Goal: Participate in discussion: Engage in conversation with other users on a specific topic

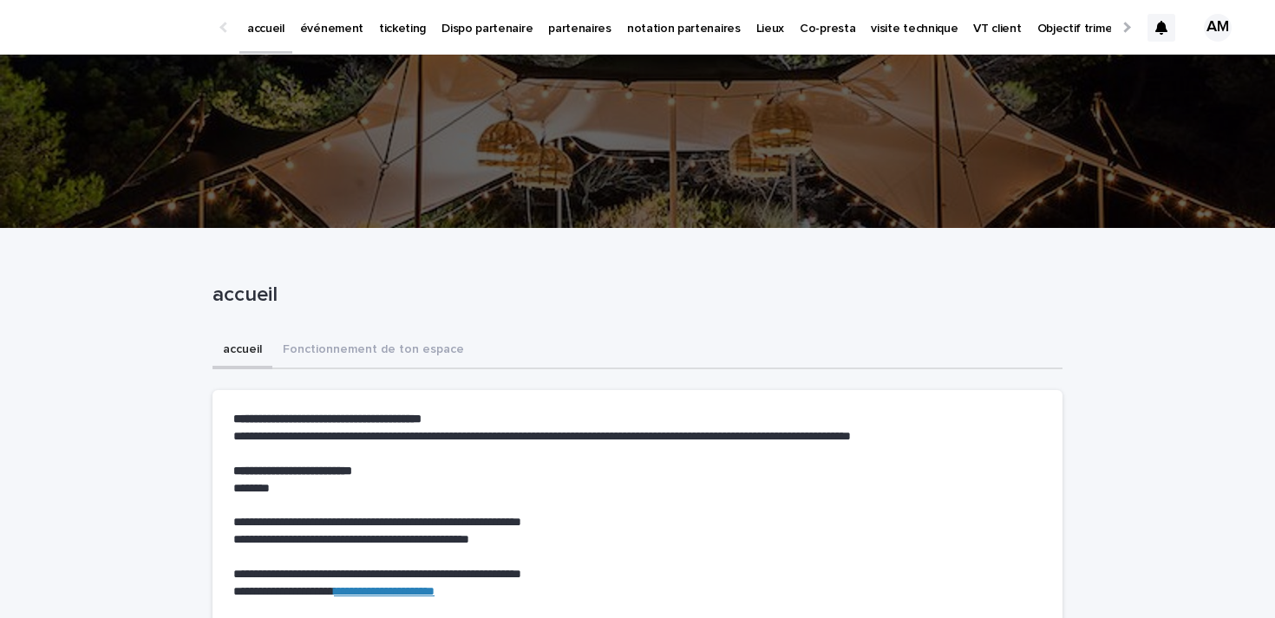
click at [395, 25] on p "ticketing" at bounding box center [402, 18] width 47 height 36
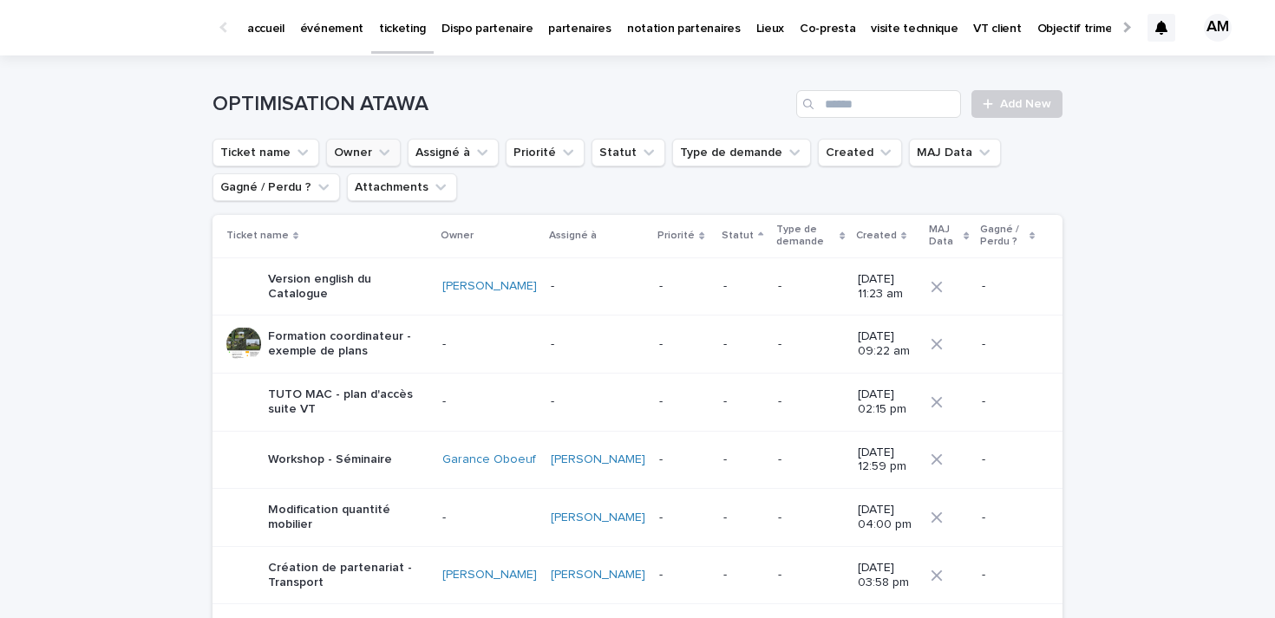
click at [363, 151] on button "Owner" at bounding box center [363, 153] width 75 height 28
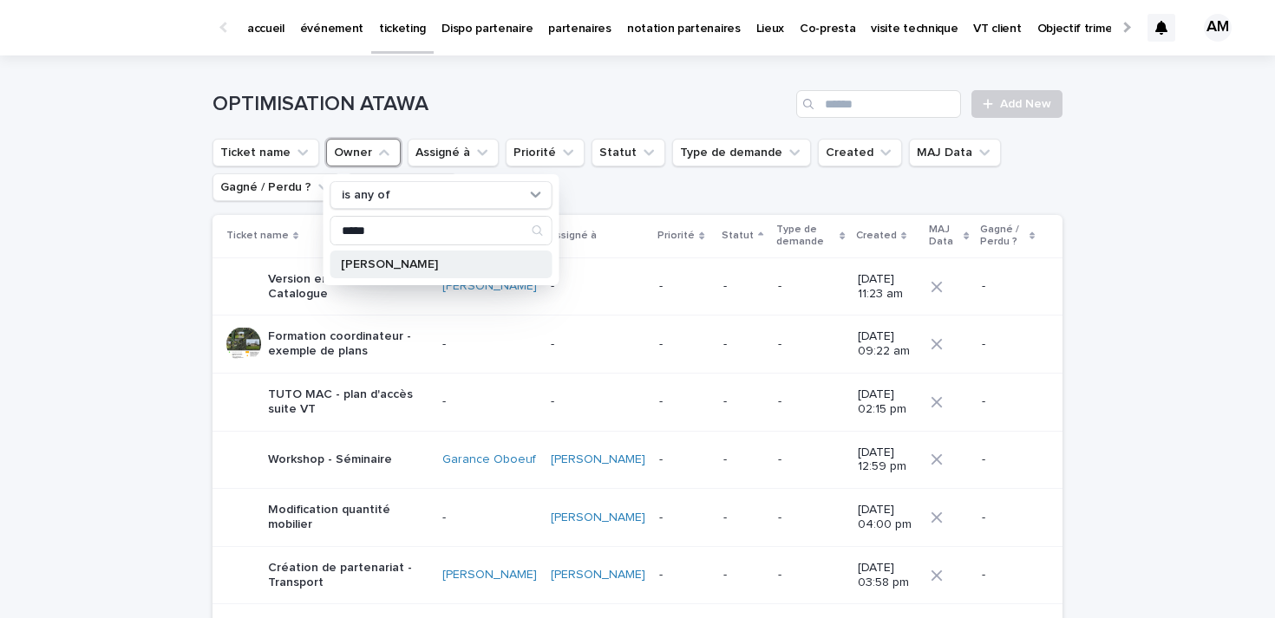
type input "*****"
click at [411, 260] on p "[PERSON_NAME]" at bounding box center [433, 264] width 184 height 12
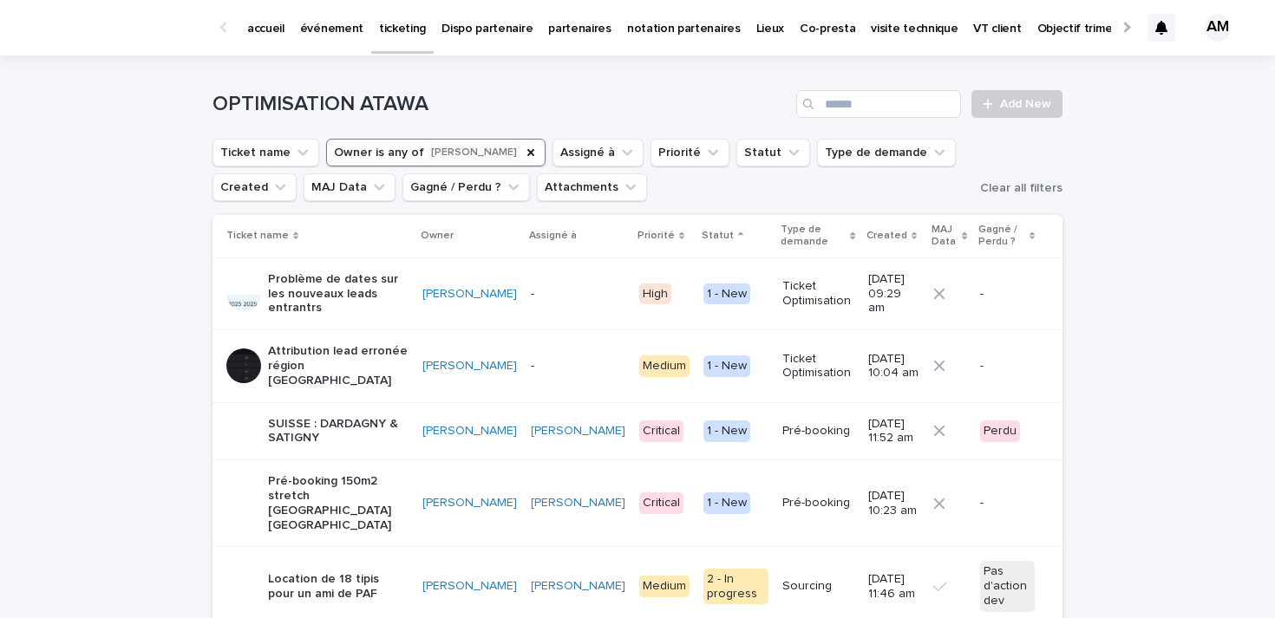
click at [1159, 27] on icon at bounding box center [1161, 28] width 12 height 14
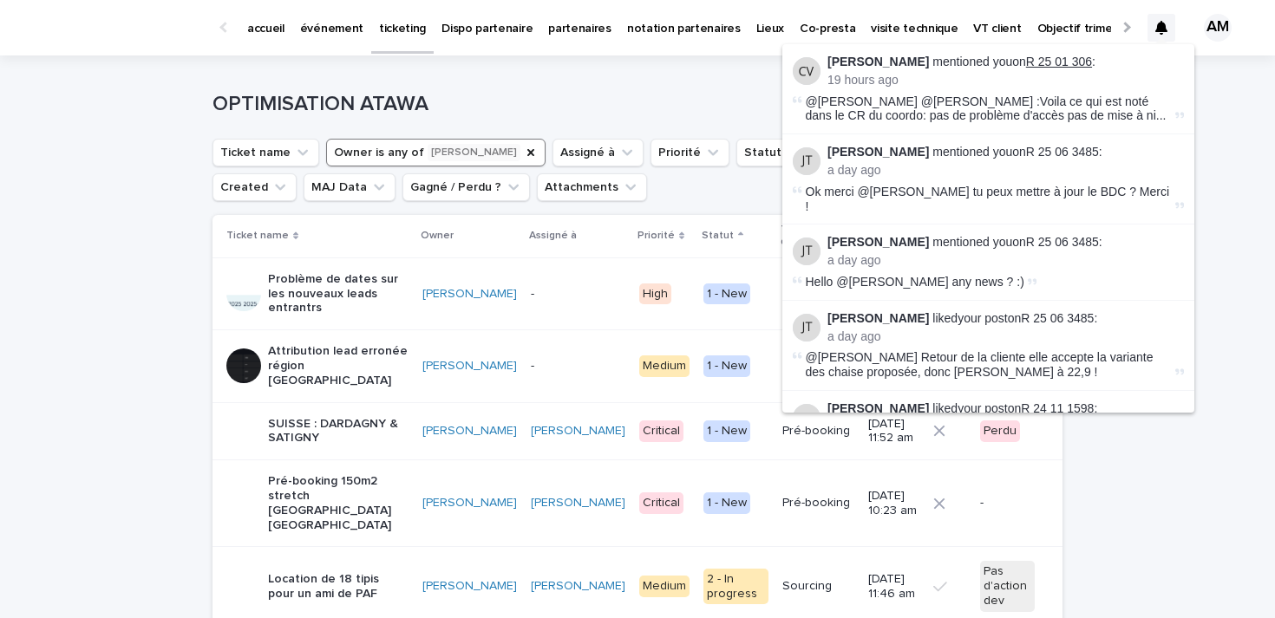
click at [1029, 59] on link "R 25 01 306" at bounding box center [1059, 62] width 66 height 14
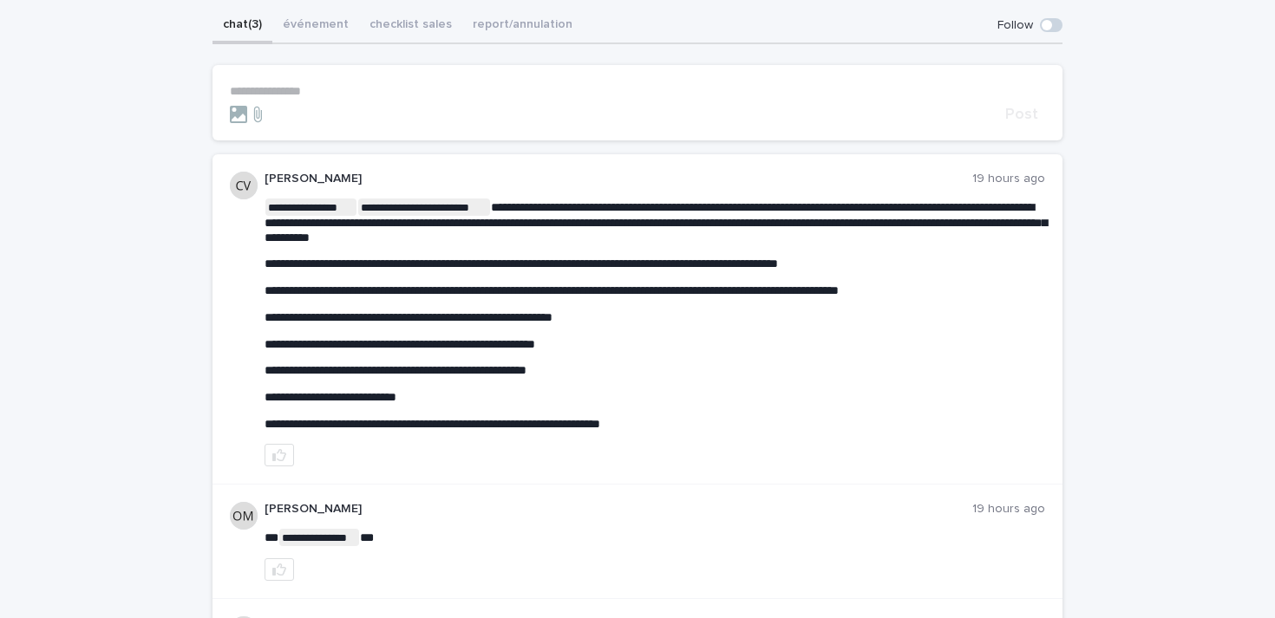
scroll to position [148, 0]
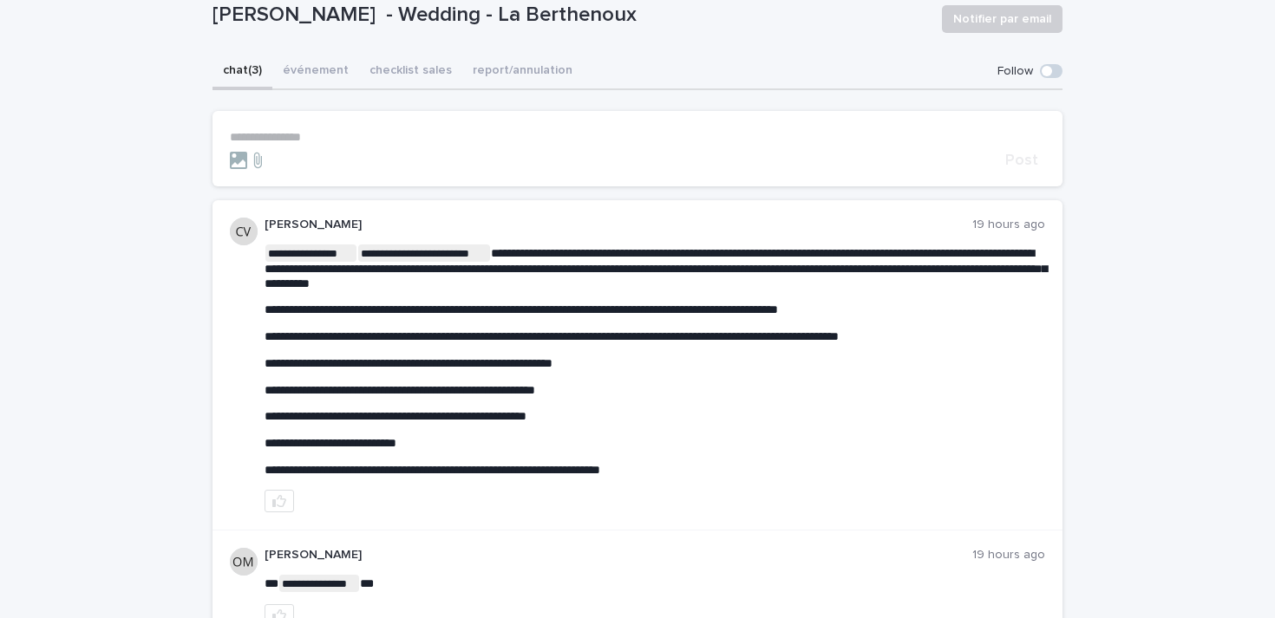
click at [1048, 70] on span at bounding box center [1046, 71] width 10 height 10
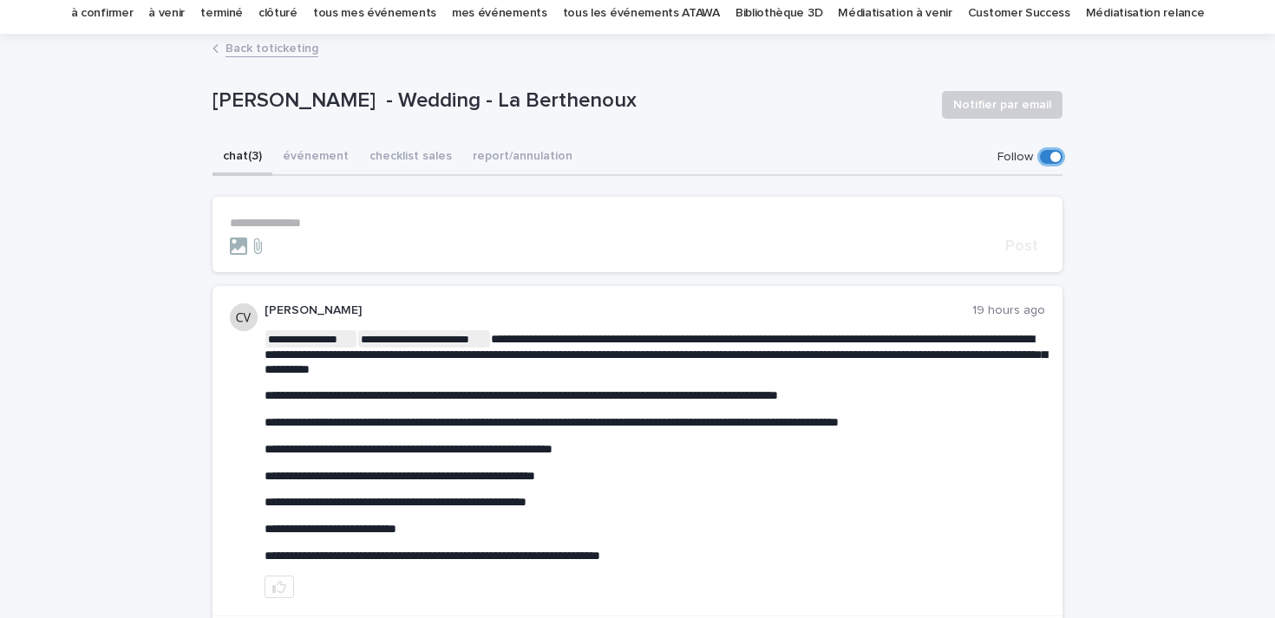
scroll to position [0, 0]
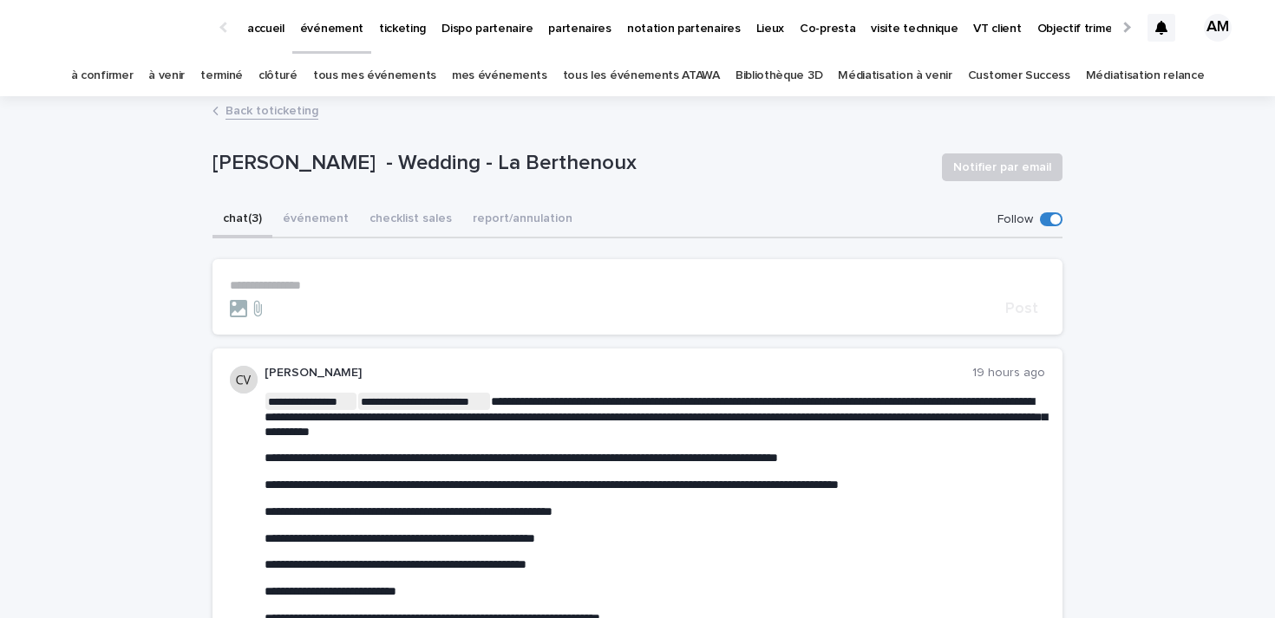
click at [1160, 21] on icon at bounding box center [1161, 28] width 12 height 14
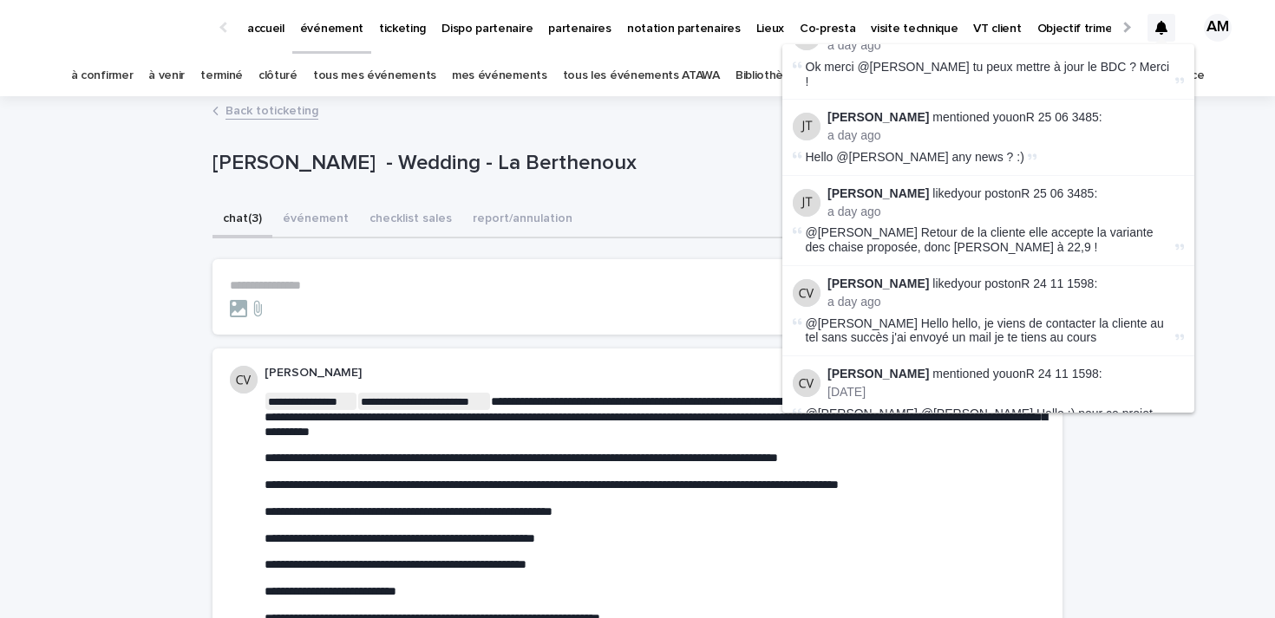
scroll to position [132, 0]
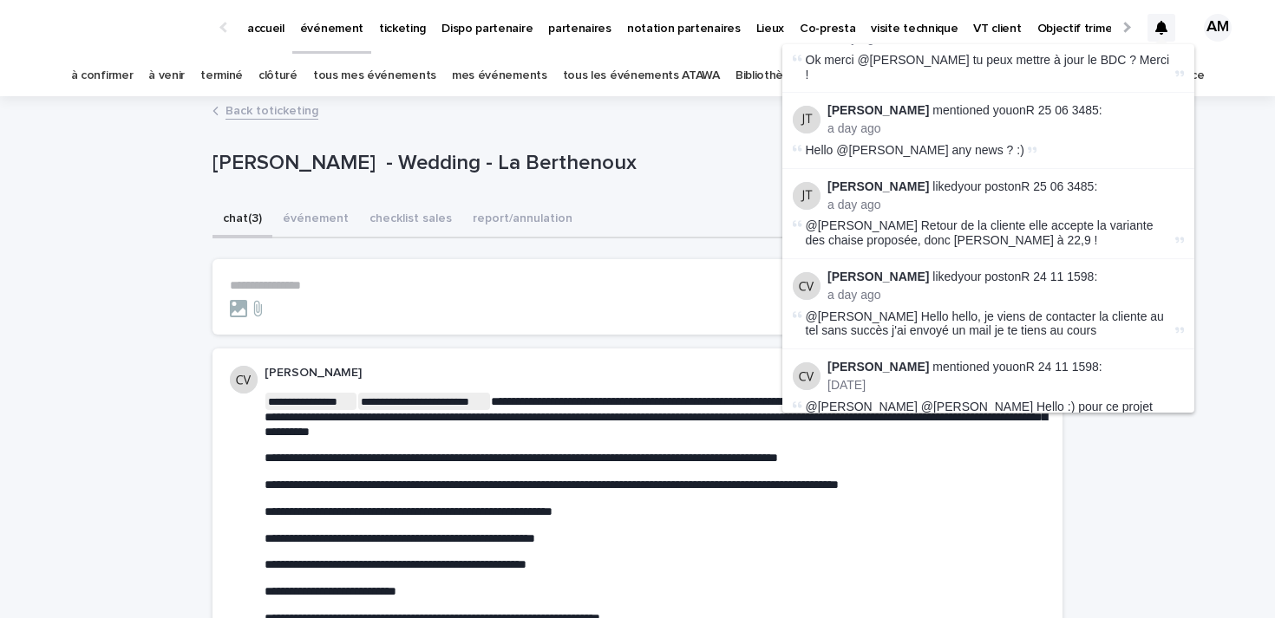
click at [1058, 273] on p "[PERSON_NAME] liked your post on R 24 11 1598 :" at bounding box center [1005, 277] width 356 height 15
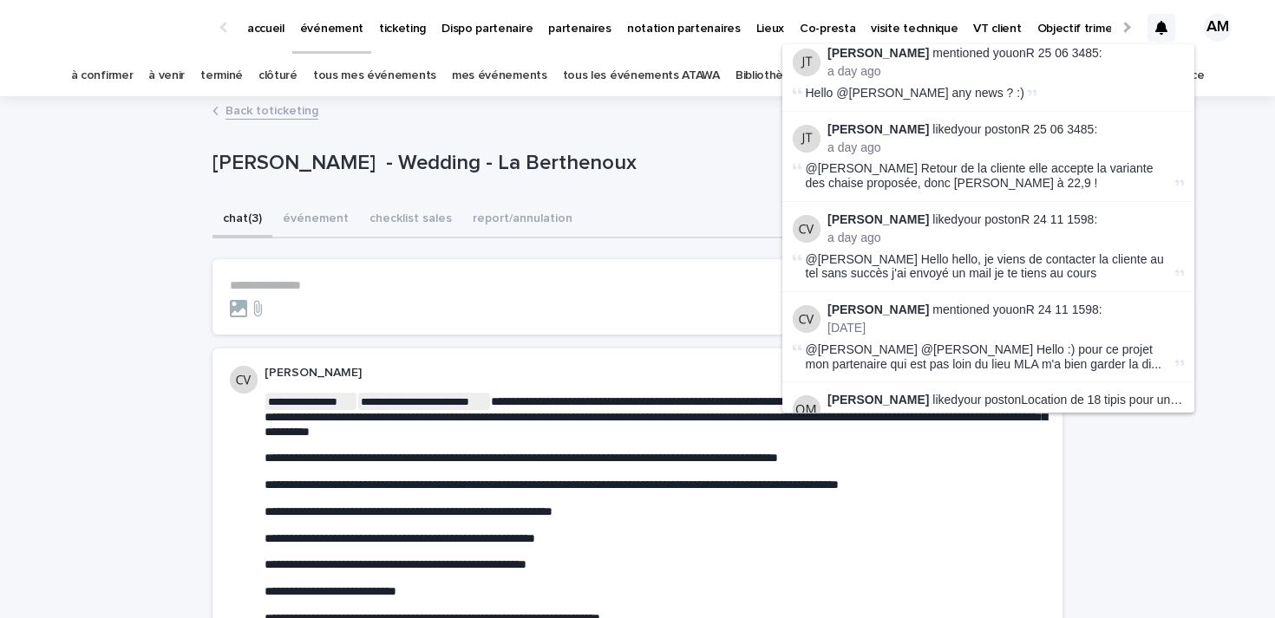
scroll to position [206, 0]
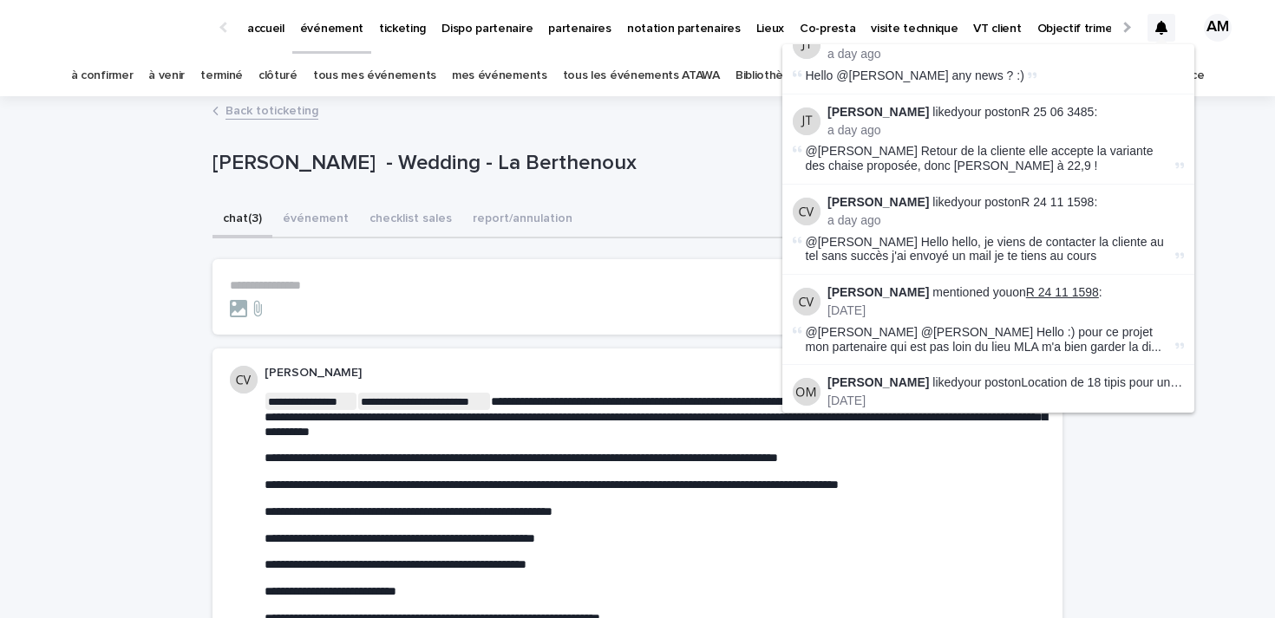
click at [1048, 296] on link "R 24 11 1598" at bounding box center [1062, 292] width 73 height 14
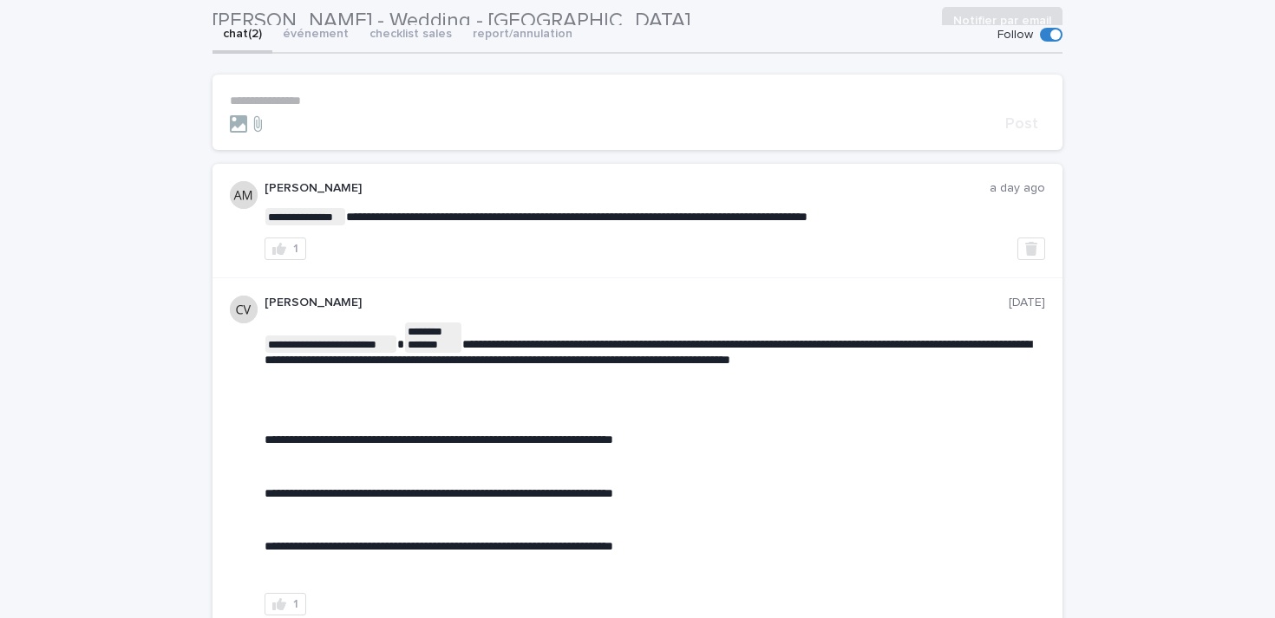
scroll to position [182, 0]
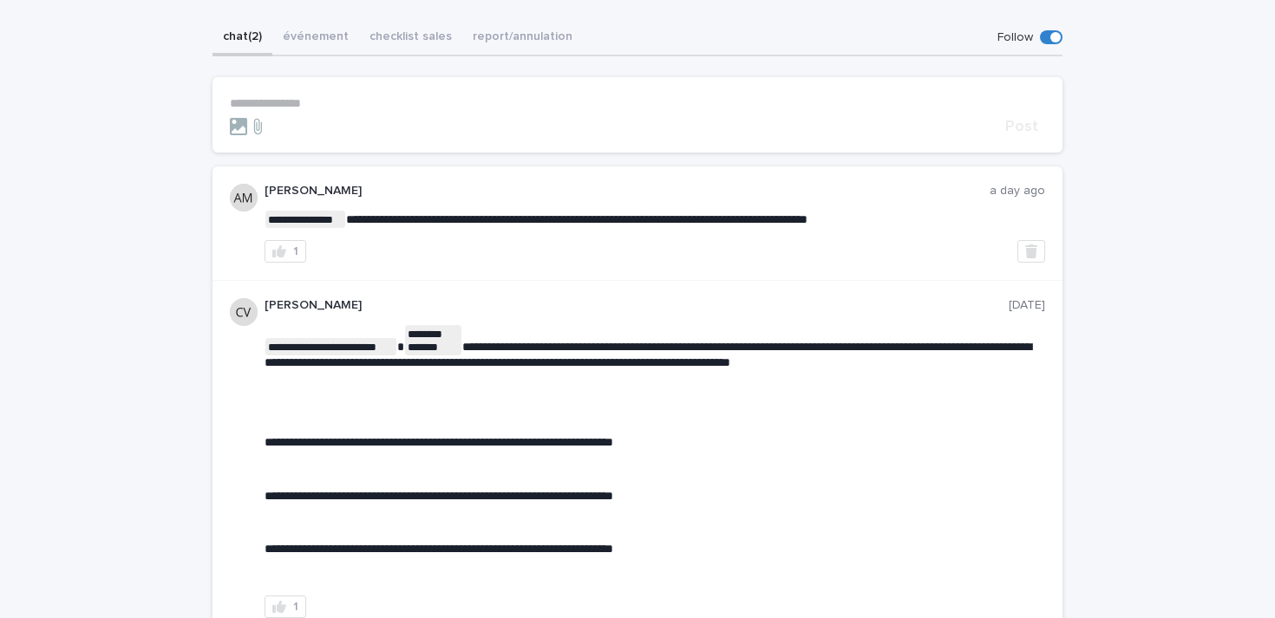
click at [355, 94] on section "**********" at bounding box center [637, 114] width 850 height 75
click at [341, 104] on p "**********" at bounding box center [637, 103] width 815 height 15
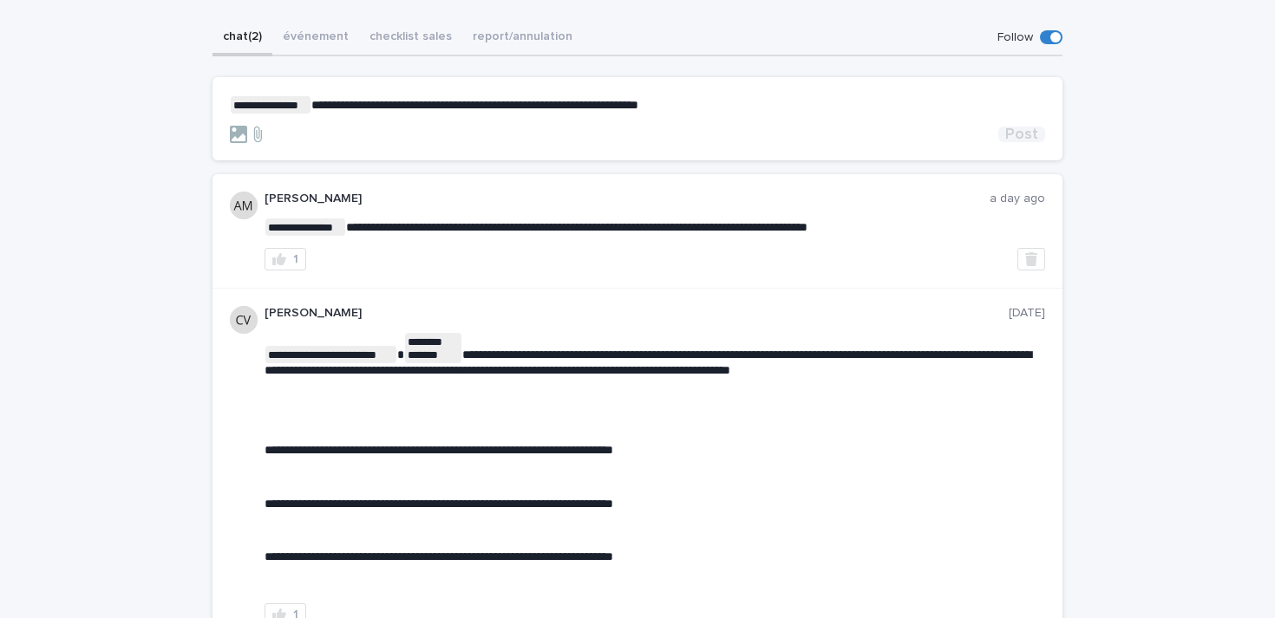
click at [1026, 131] on span "Post" at bounding box center [1021, 135] width 33 height 16
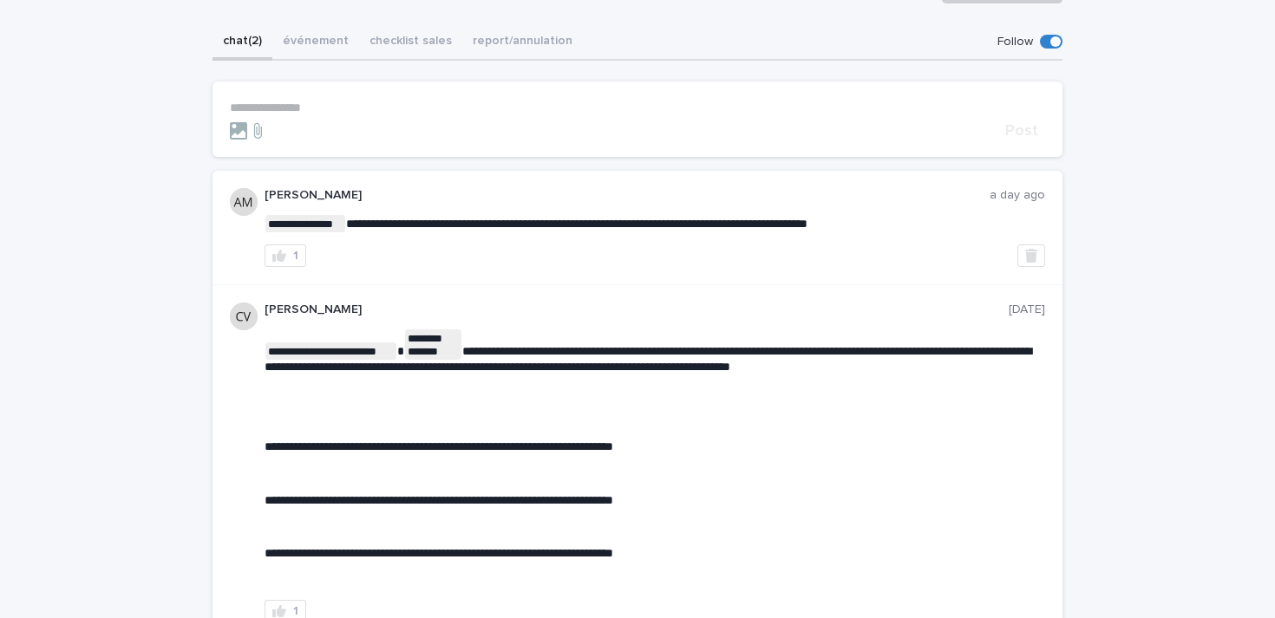
scroll to position [235, 0]
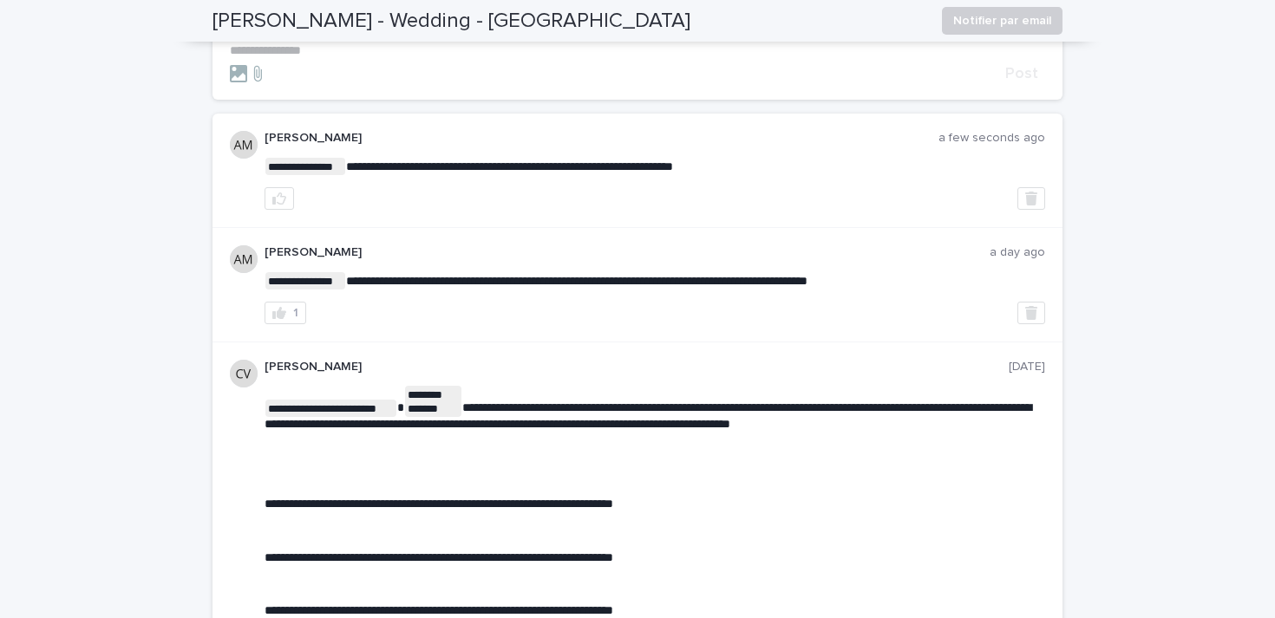
click at [313, 59] on form "**********" at bounding box center [637, 62] width 815 height 39
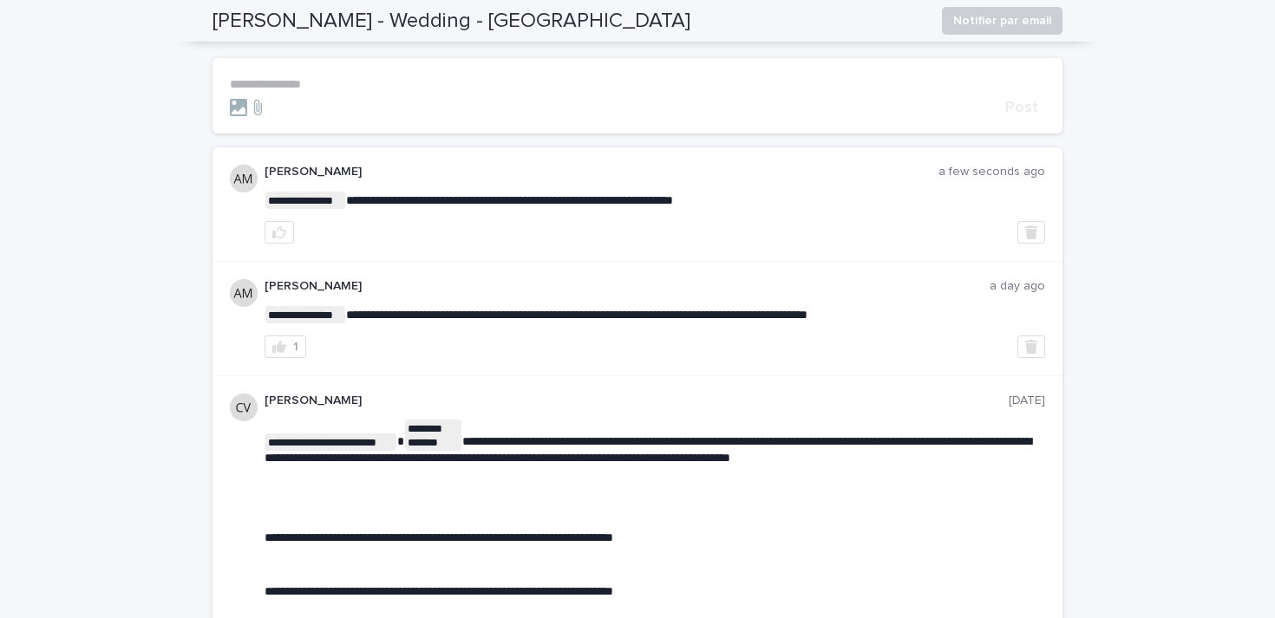
scroll to position [0, 0]
